Goal: Information Seeking & Learning: Check status

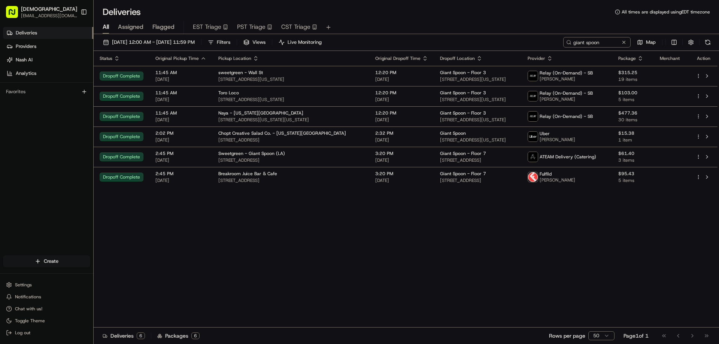
click at [386, 221] on div "Status Original Pickup Time Pickup Location Original Dropoff Time Dropoff Locat…" at bounding box center [406, 189] width 624 height 277
drag, startPoint x: 378, startPoint y: 248, endPoint x: 386, endPoint y: 246, distance: 7.8
click at [379, 248] on div "Status Original Pickup Time Pickup Location Original Dropoff Time Dropoff Locat…" at bounding box center [406, 189] width 624 height 277
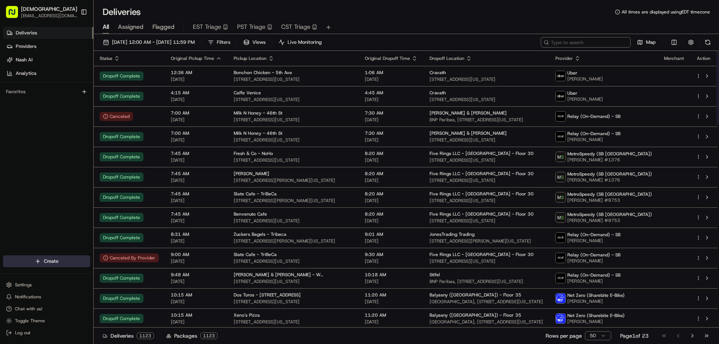
click at [589, 41] on input at bounding box center [586, 42] width 90 height 10
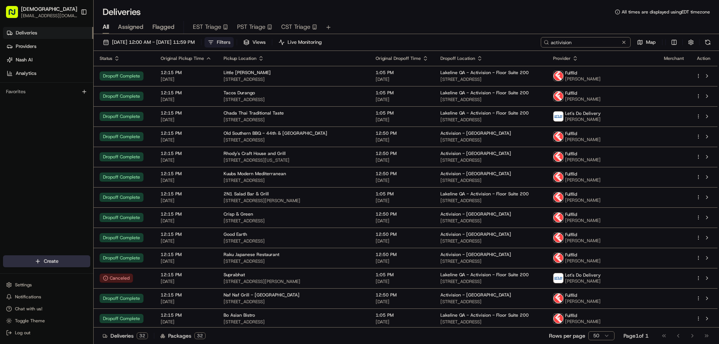
type input "activision"
click at [230, 42] on span "Filters" at bounding box center [223, 42] width 13 height 7
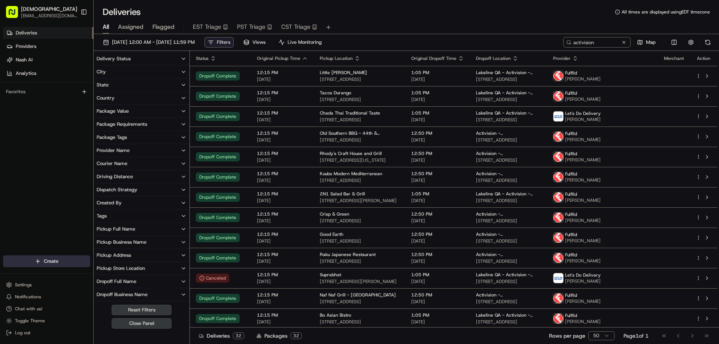
click at [230, 42] on span "Filters" at bounding box center [223, 42] width 13 height 7
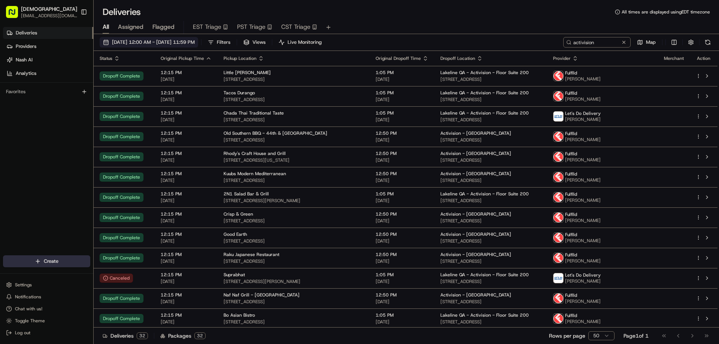
click at [195, 42] on span "[DATE] 12:00 AM - [DATE] 11:59 PM" at bounding box center [153, 42] width 83 height 7
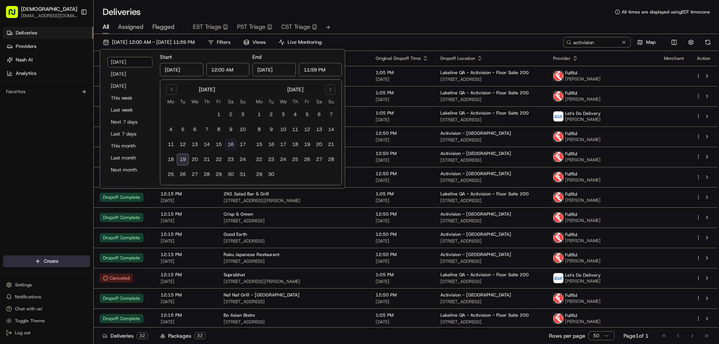
click at [231, 145] on button "16" at bounding box center [231, 145] width 12 height 12
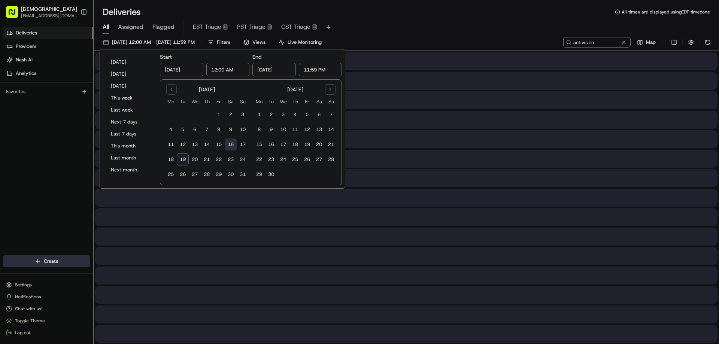
type input "Aug 16, 2025"
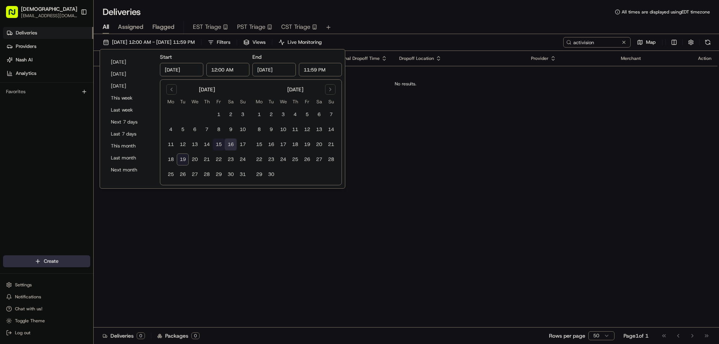
click at [218, 143] on button "15" at bounding box center [219, 145] width 12 height 12
type input "Aug 15, 2025"
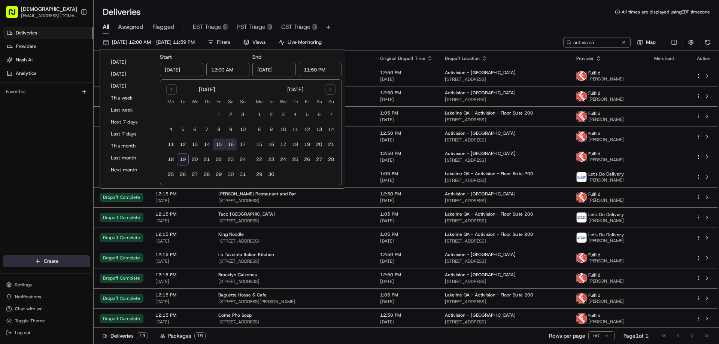
click at [375, 23] on div "All Assigned Flagged EST Triage PST Triage CST Triage" at bounding box center [406, 27] width 625 height 13
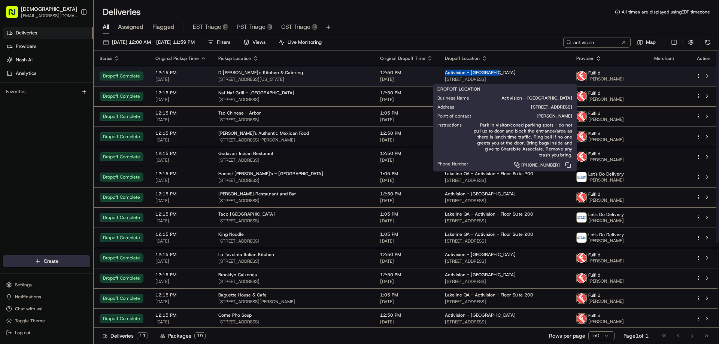
drag, startPoint x: 496, startPoint y: 71, endPoint x: 435, endPoint y: 72, distance: 61.8
click at [439, 72] on td "Activision - Bloomington 5715 W Old Shakopee Rd, Bloomington, MN 55437, USA" at bounding box center [504, 76] width 131 height 20
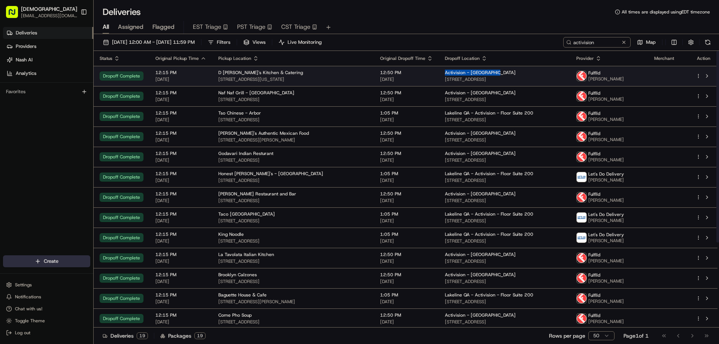
copy span "Activision - Bloomington"
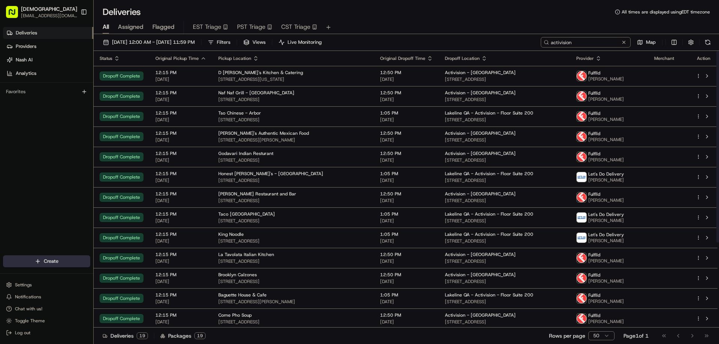
click at [581, 40] on input "activision" at bounding box center [586, 42] width 90 height 10
paste input "Activision - Bloomingt"
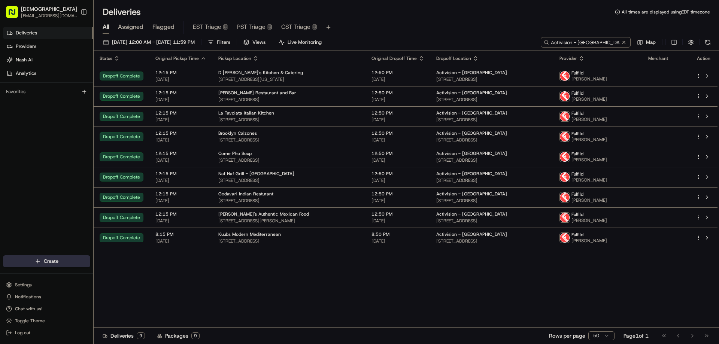
type input "Activision - Bloomington"
click at [584, 58] on icon "button" at bounding box center [581, 58] width 6 height 6
click at [611, 88] on button "Courier Name (A-Z)" at bounding box center [604, 88] width 51 height 9
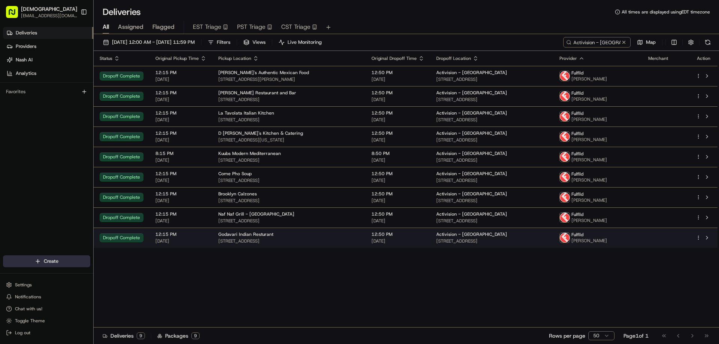
click at [265, 237] on span "Godavari Indian Resturant" at bounding box center [245, 234] width 55 height 6
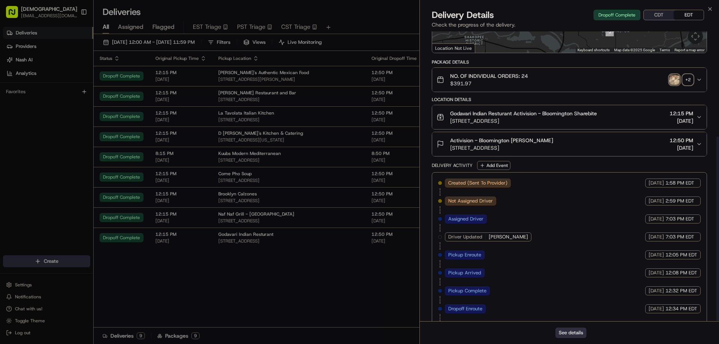
scroll to position [165, 0]
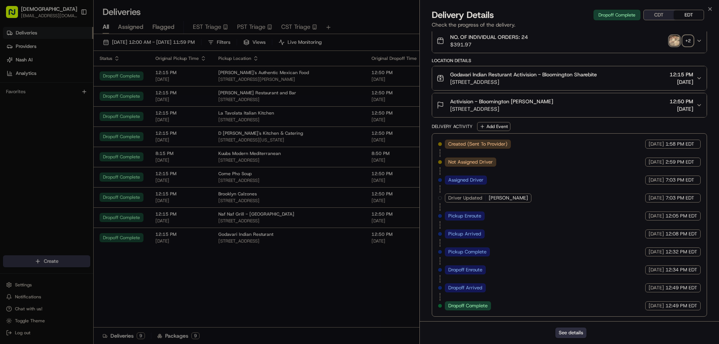
click at [666, 11] on button "CDT" at bounding box center [659, 15] width 30 height 10
